Goal: Navigation & Orientation: Find specific page/section

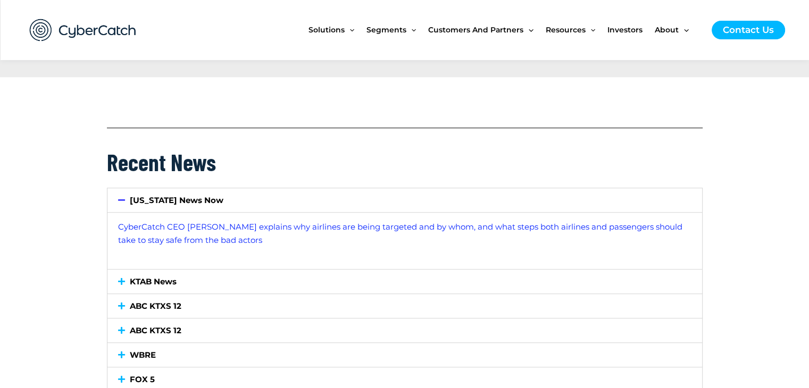
scroll to position [1010, 0]
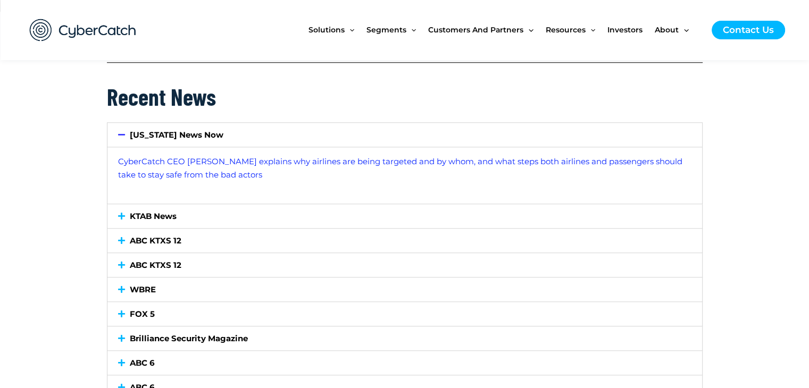
click at [137, 138] on link "Hawaii News Now" at bounding box center [177, 135] width 94 height 10
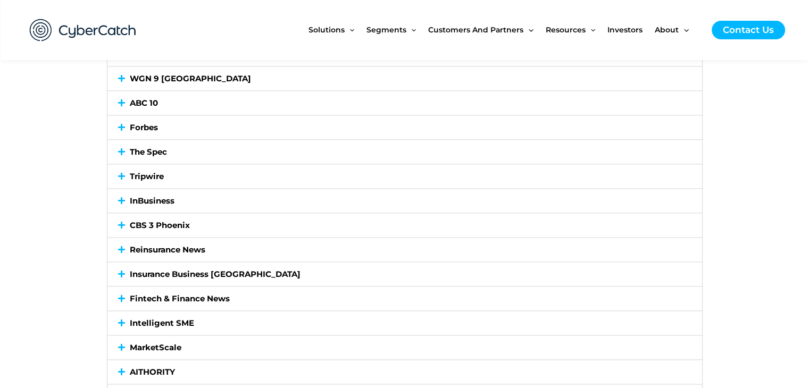
scroll to position [1489, 0]
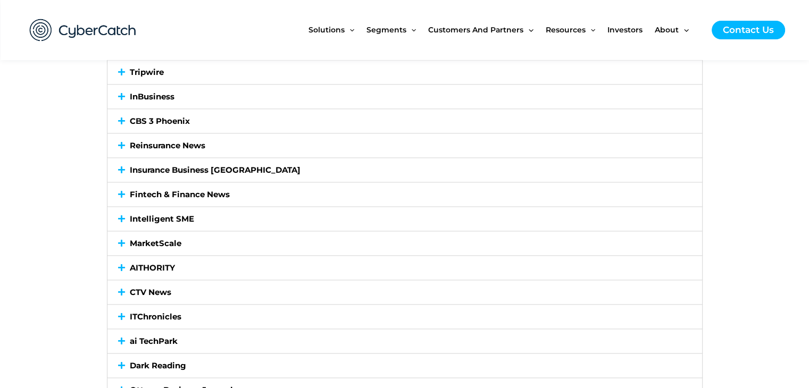
click at [253, 207] on div "Intelligent SME" at bounding box center [404, 219] width 595 height 24
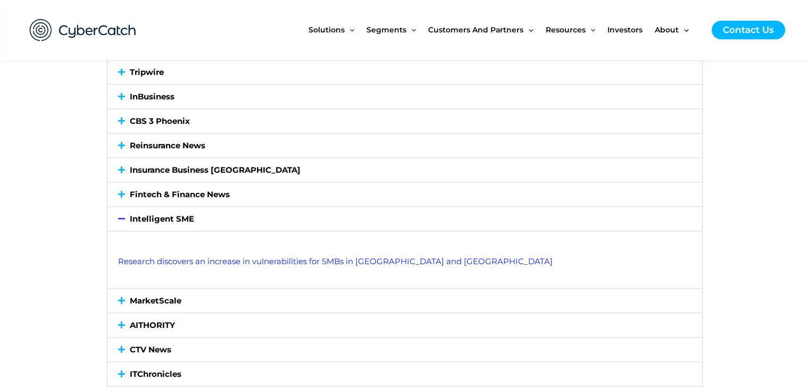
click at [253, 209] on div "Intelligent SME" at bounding box center [404, 219] width 595 height 24
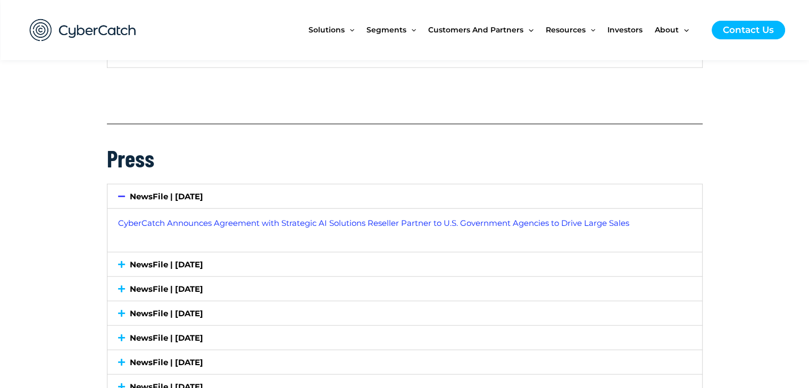
scroll to position [2493, 0]
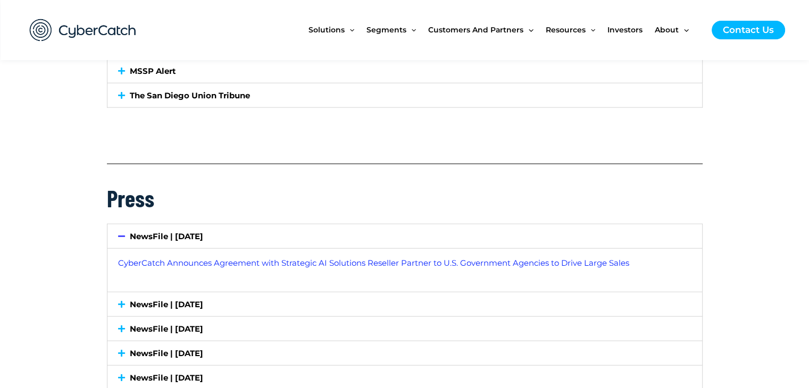
click at [203, 231] on link "NewsFile | July 28, 2025" at bounding box center [166, 236] width 73 height 10
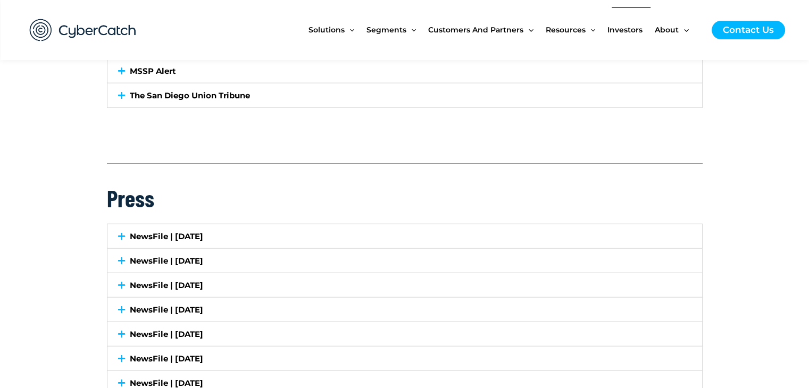
click at [617, 31] on span "Investors" at bounding box center [624, 29] width 35 height 45
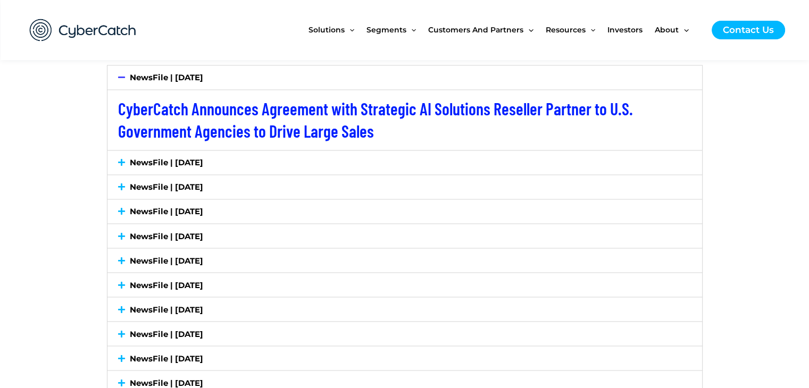
scroll to position [1702, 0]
